Goal: Task Accomplishment & Management: Manage account settings

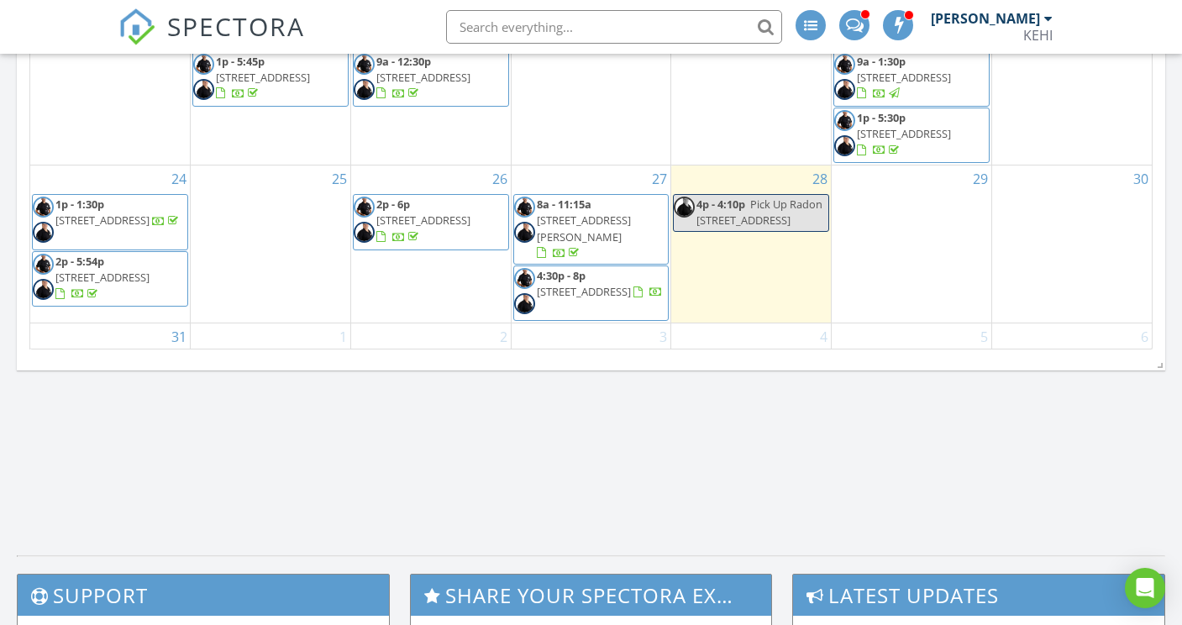
scroll to position [1102, 0]
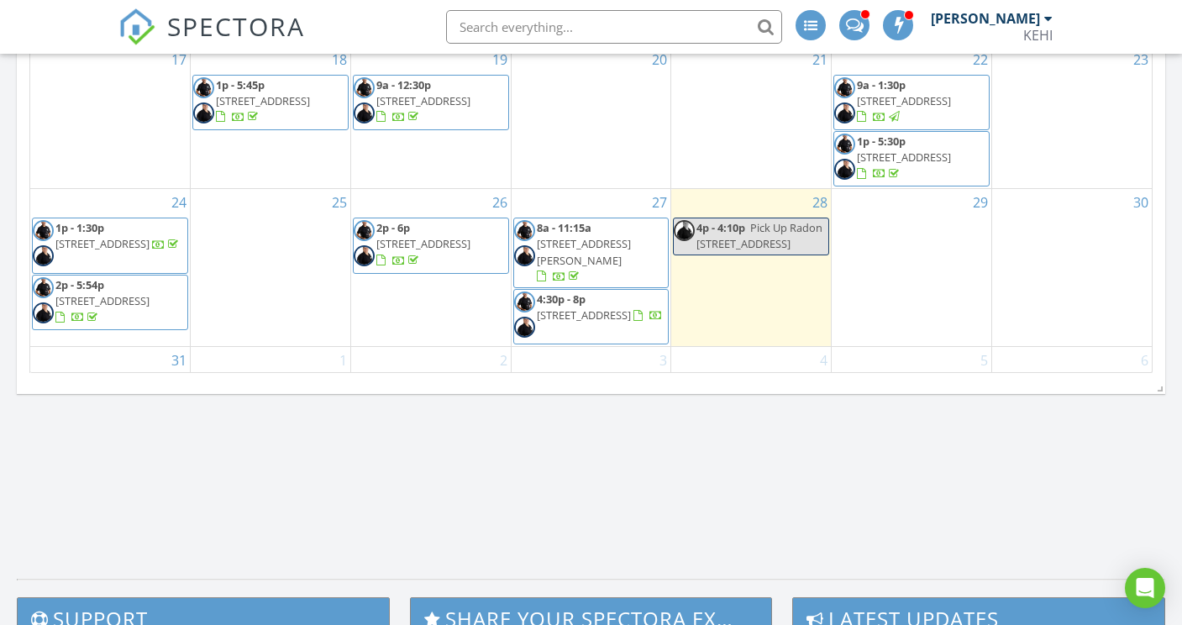
click at [633, 308] on div at bounding box center [647, 316] width 29 height 16
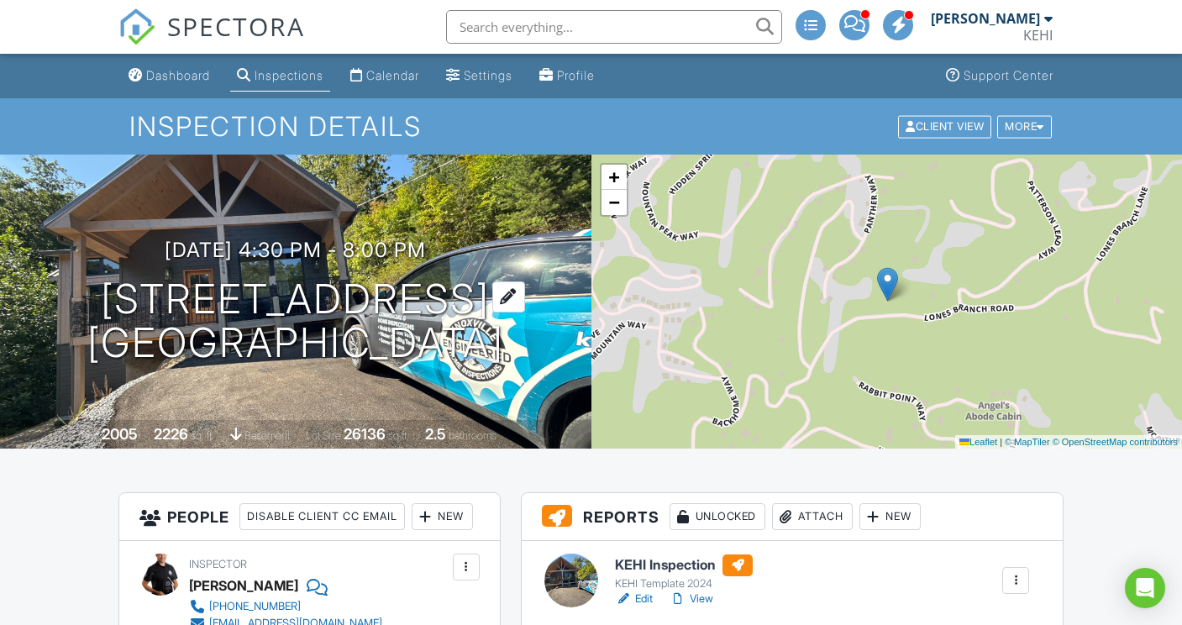
click at [87, 287] on h1 "2069 Lones Branch Ln Sevierville, TN 37876" at bounding box center [295, 321] width 417 height 89
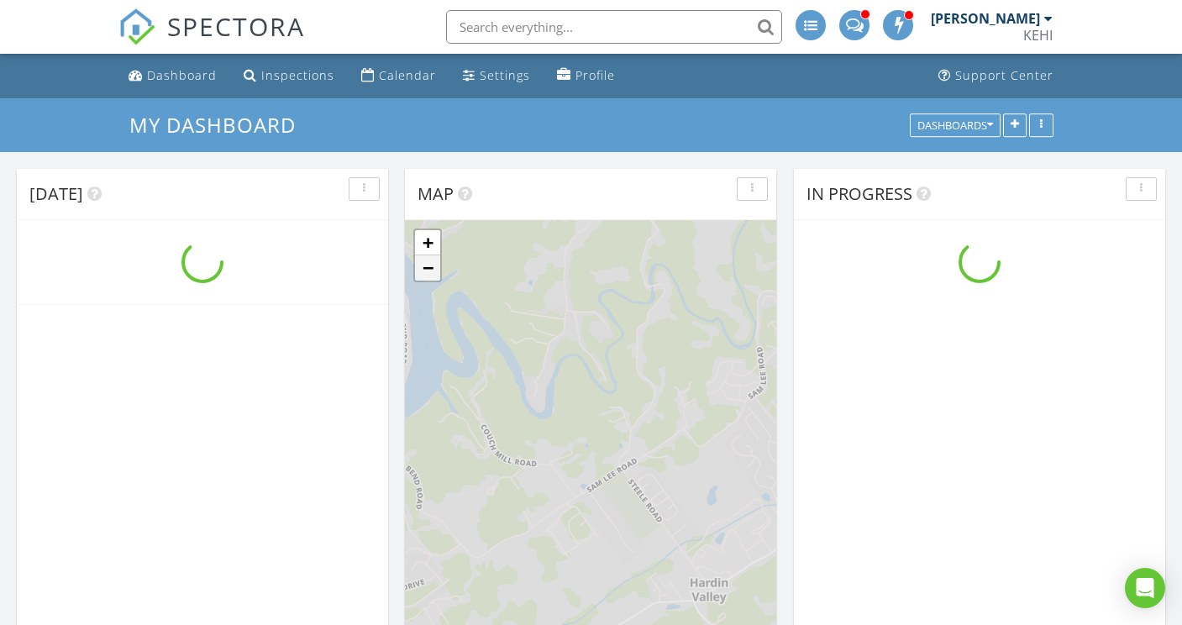
scroll to position [3, 0]
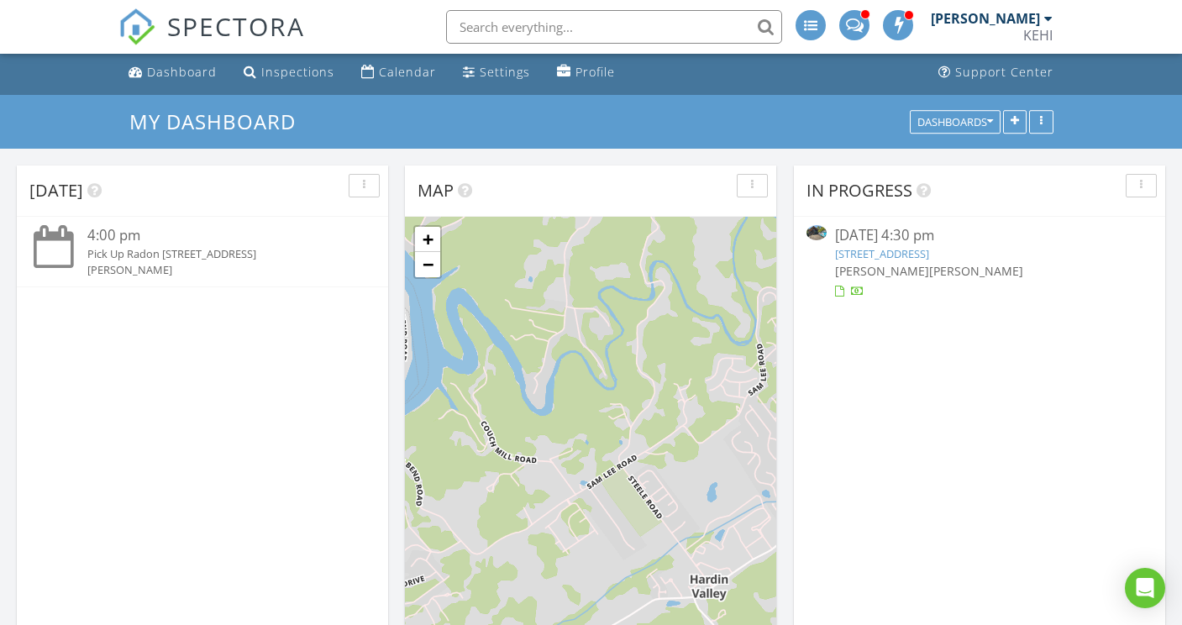
click at [928, 258] on link "2069 Lones Branch Ln, Sevierville, TN 37876" at bounding box center [882, 253] width 94 height 15
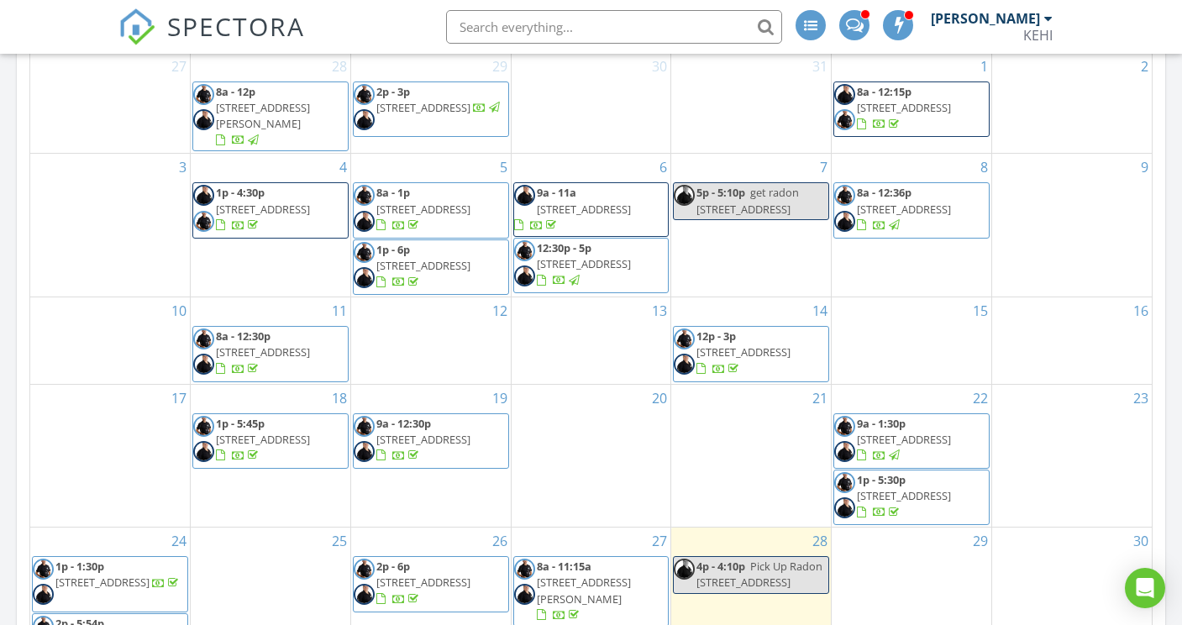
scroll to position [873, 0]
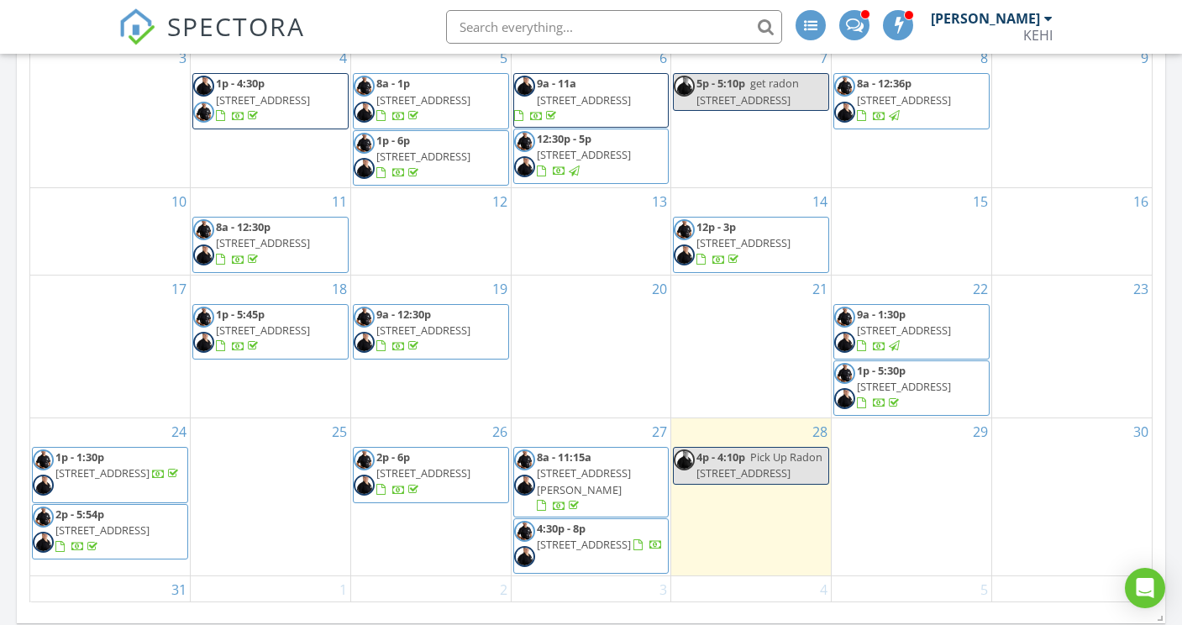
click at [416, 465] on span "1274 Bear Cub Way, Gatlinburg 37738" at bounding box center [423, 472] width 94 height 15
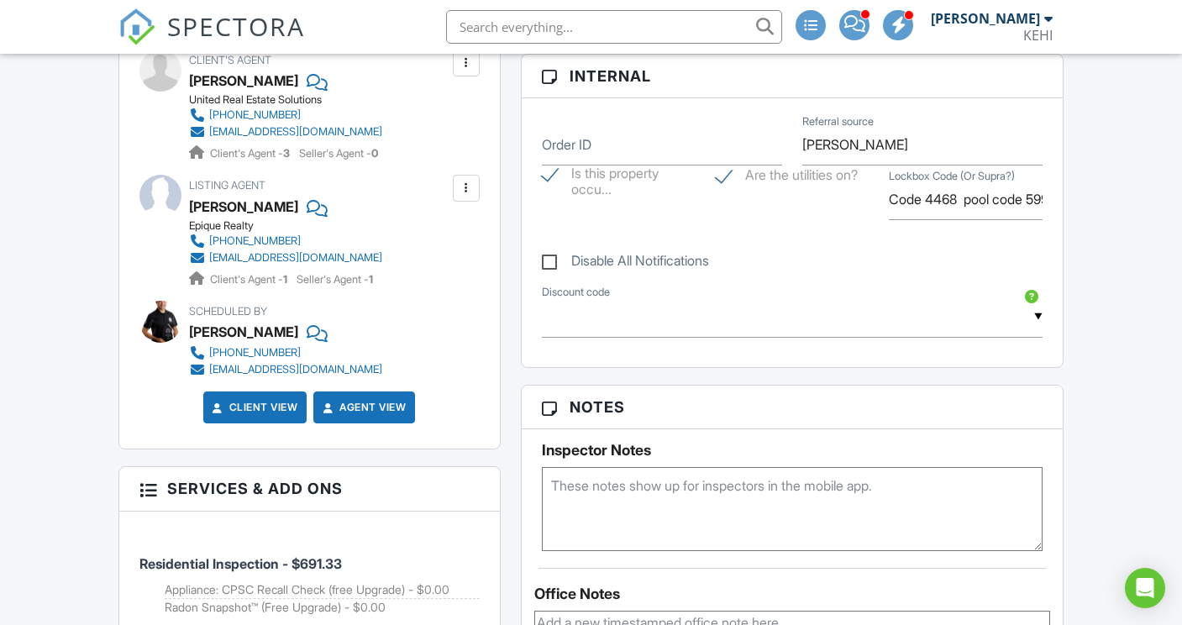
scroll to position [795, 0]
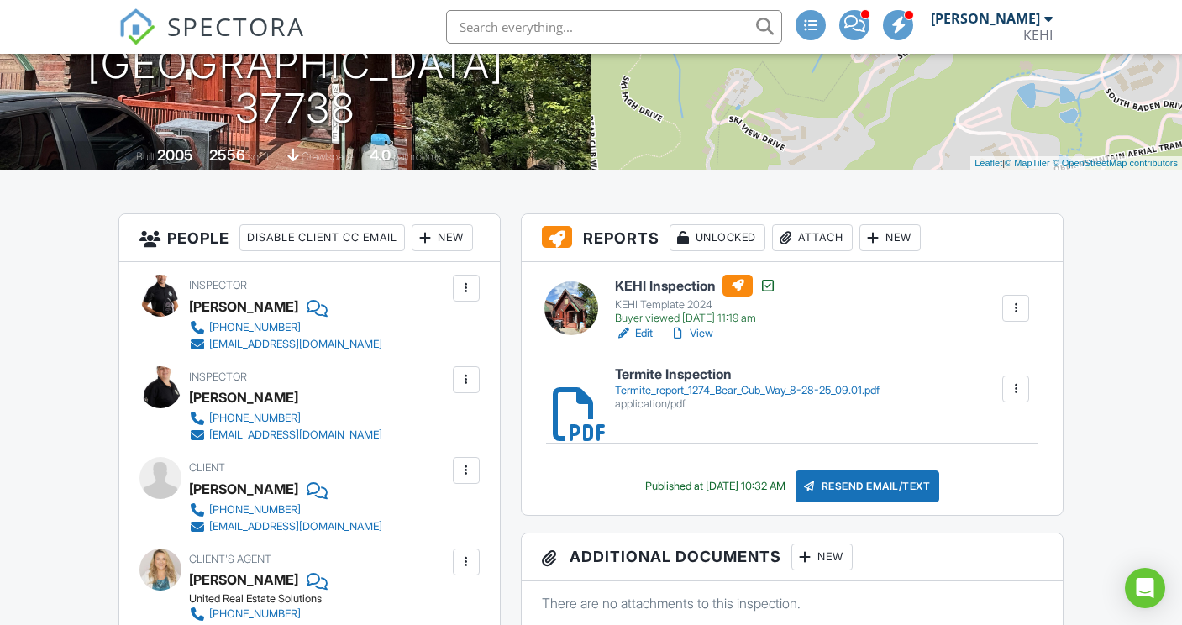
scroll to position [307, 0]
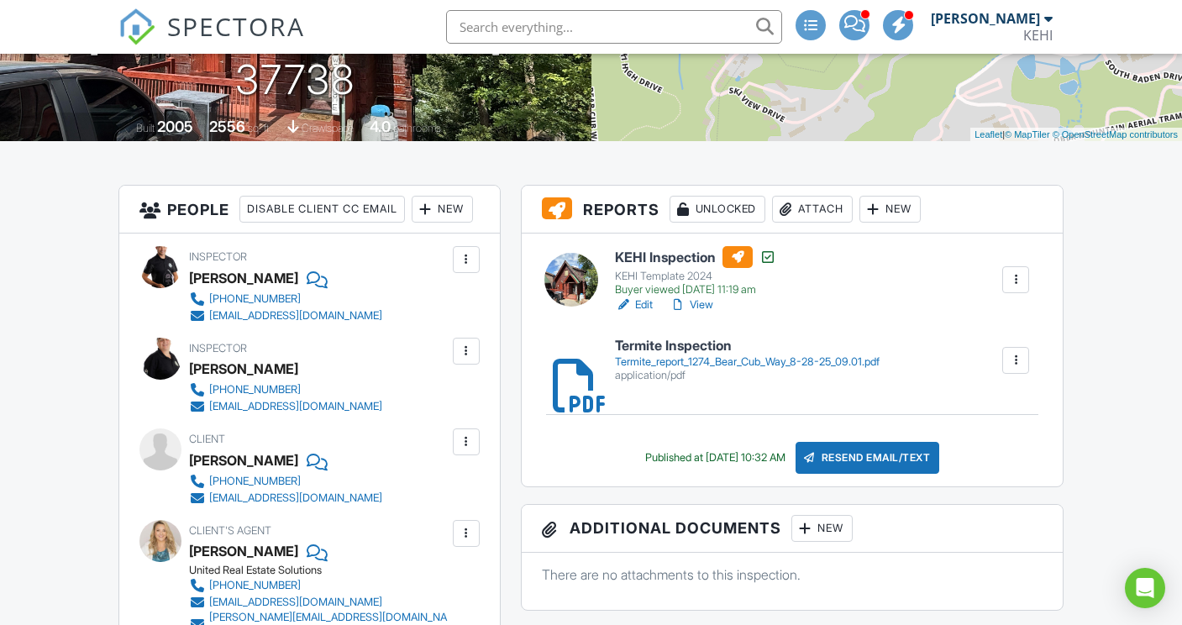
click at [678, 307] on div at bounding box center [677, 304] width 17 height 17
